Goal: Find specific page/section: Find specific page/section

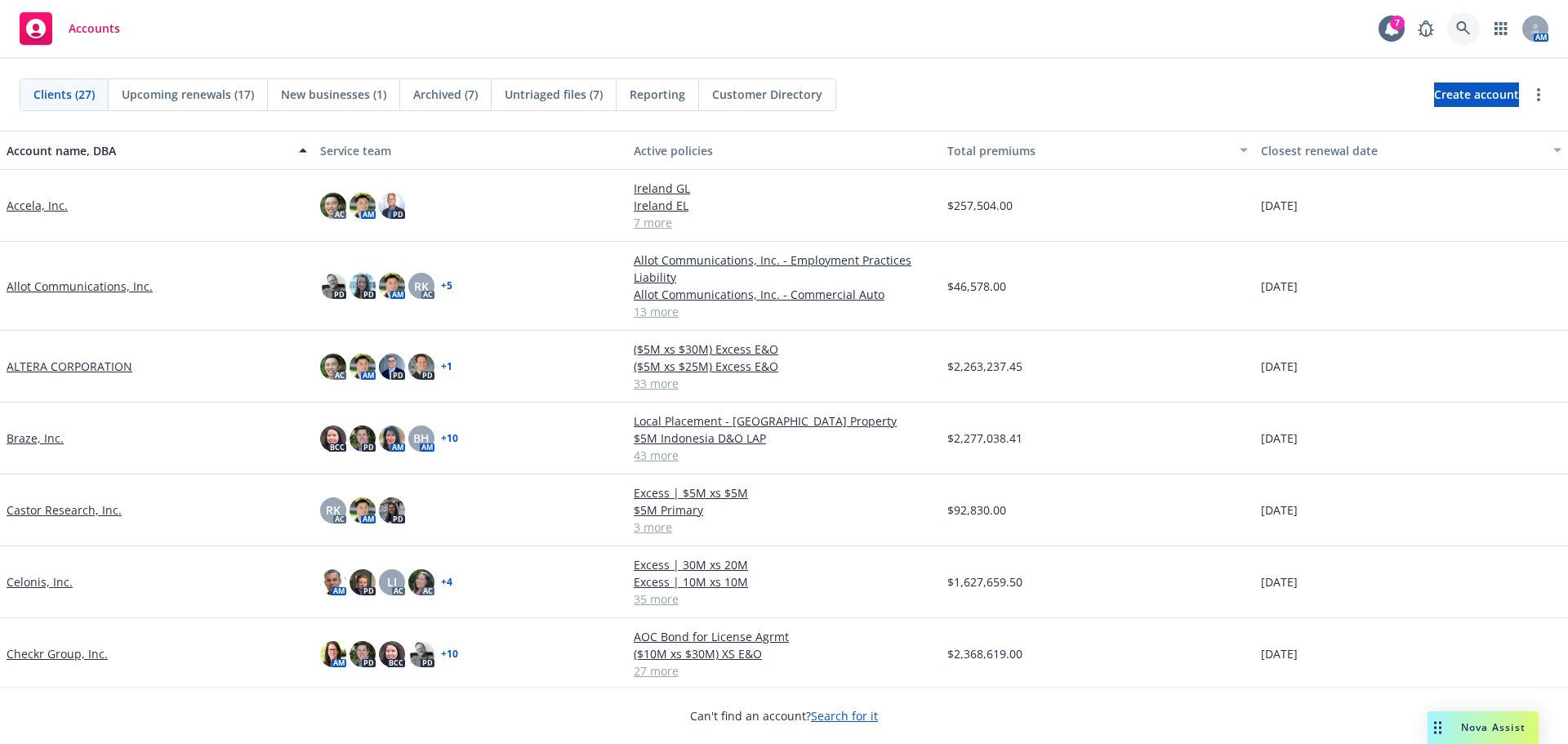
click at [1464, 34] on icon at bounding box center [1464, 29] width 14 height 14
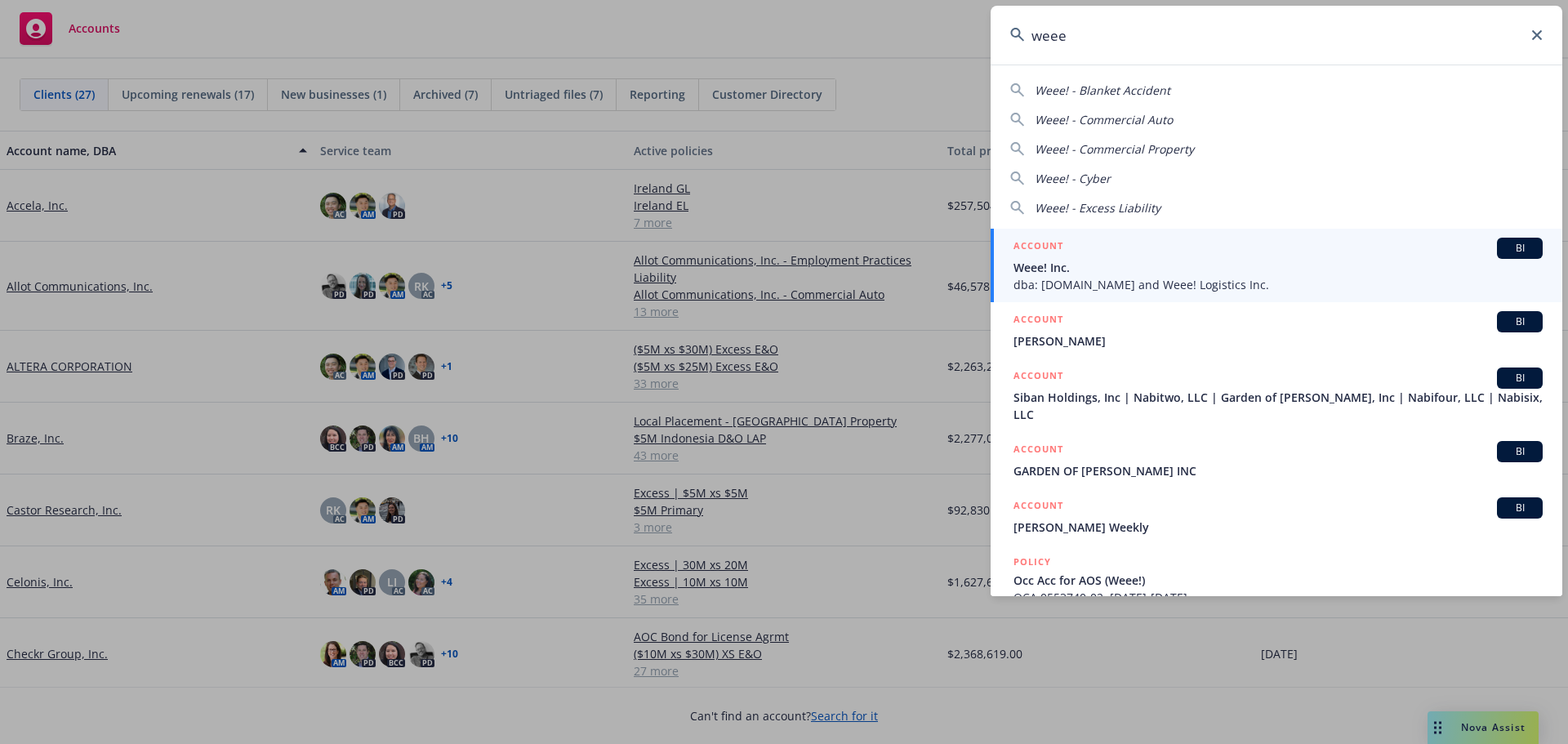
type input "weee"
